Goal: Information Seeking & Learning: Learn about a topic

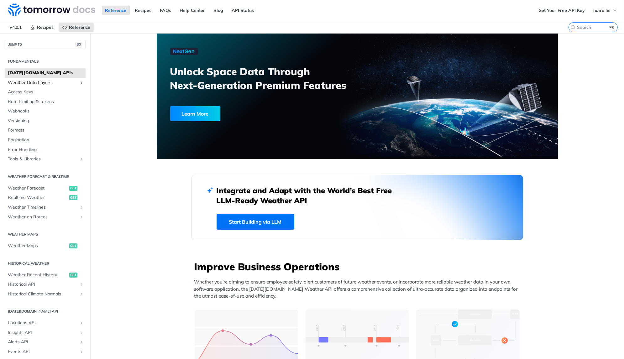
click at [58, 82] on span "Weather Data Layers" at bounding box center [43, 83] width 70 height 6
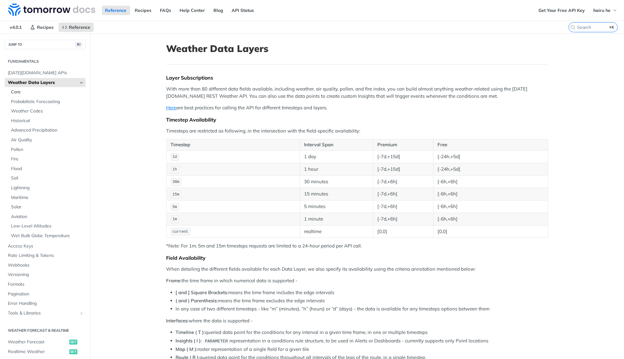
click at [36, 89] on span "Core" at bounding box center [47, 92] width 73 height 6
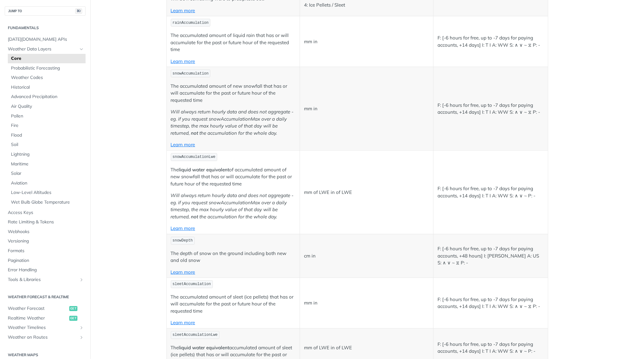
scroll to position [1032, 0]
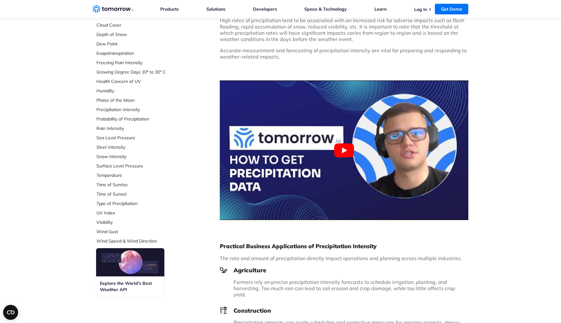
scroll to position [128, 0]
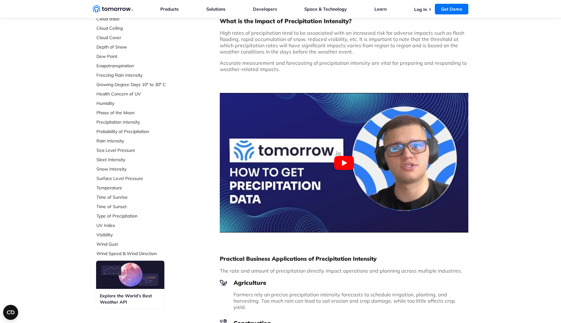
click at [362, 55] on div "What is Precipitation Intensity ? Precipitation intensity refers to the rate at…" at bounding box center [344, 104] width 249 height 268
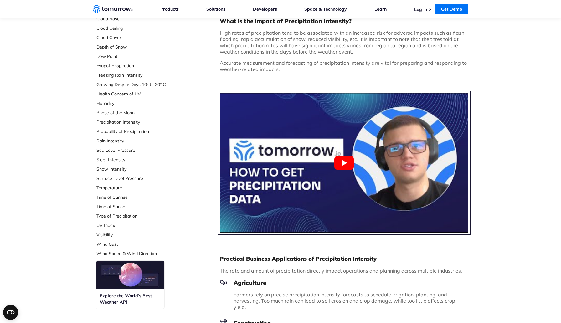
click at [349, 167] on button "Play Youtube video" at bounding box center [344, 163] width 249 height 140
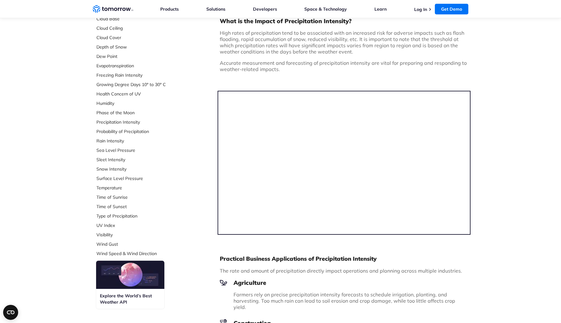
click at [475, 88] on div "Select Data Layer Core Accumulation of Ice Accumulation of LWE Snow (Snow Water…" at bounding box center [280, 268] width 561 height 697
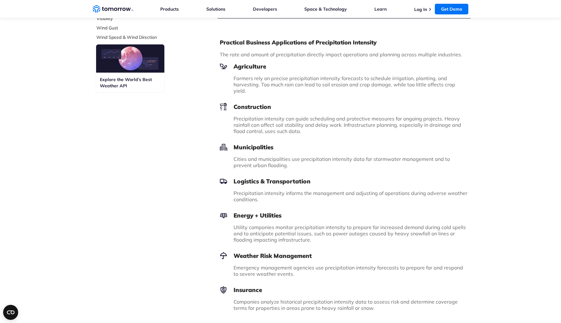
scroll to position [488, 0]
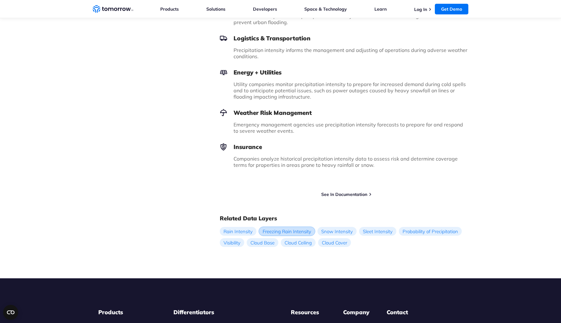
click at [278, 227] on link "Freezing Rain Intensity" at bounding box center [287, 231] width 56 height 9
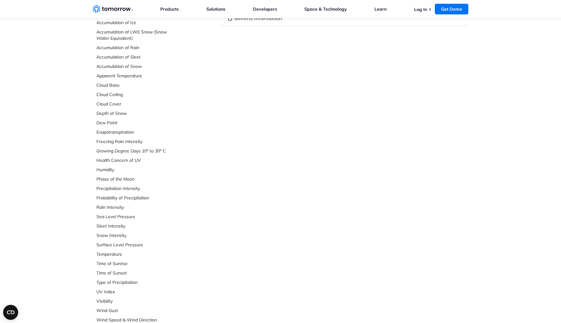
scroll to position [22, 0]
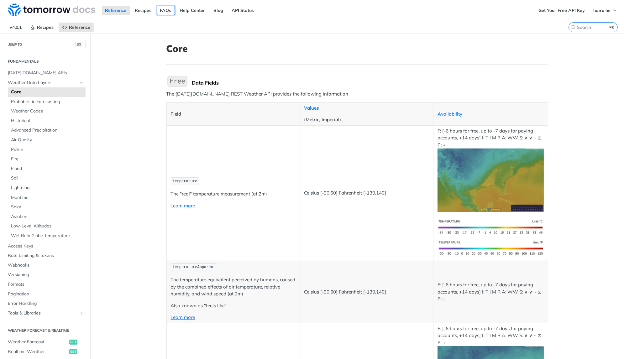
click at [161, 9] on link "FAQs" at bounding box center [166, 10] width 18 height 9
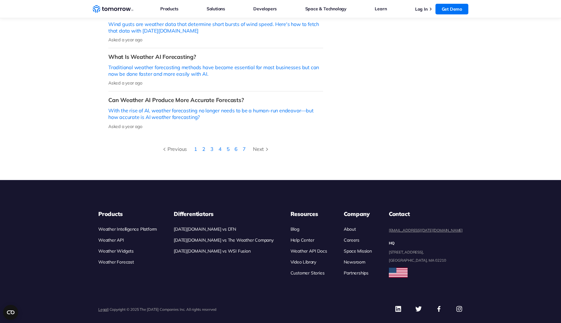
scroll to position [274, 0]
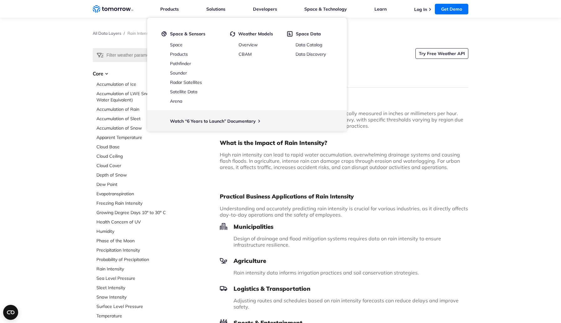
click at [428, 138] on div "What is Rain Intensity? Rain intensity refers to the rate at which rain falls, …" at bounding box center [344, 137] width 249 height 78
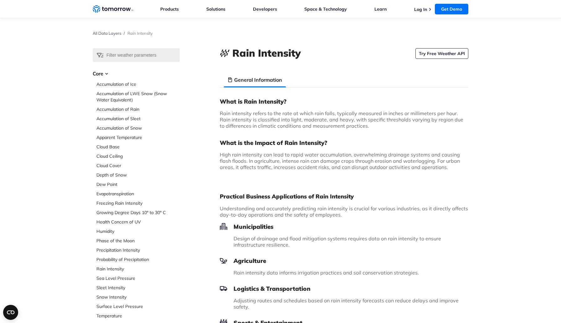
click at [347, 142] on h3 "What is the Impact of Rain Intensity?" at bounding box center [344, 143] width 249 height 8
